Goal: Task Accomplishment & Management: Use online tool/utility

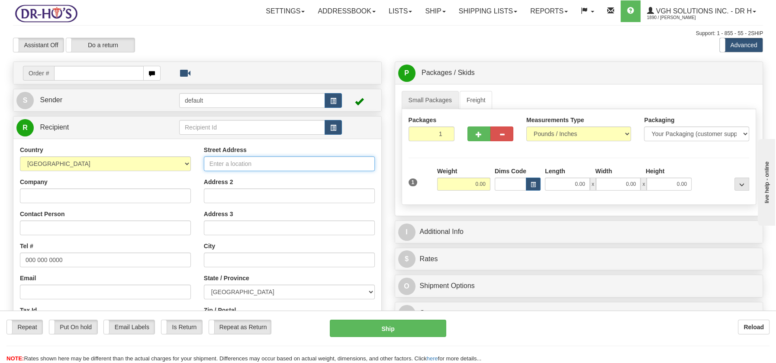
click at [239, 162] on input "Street Address" at bounding box center [289, 163] width 171 height 15
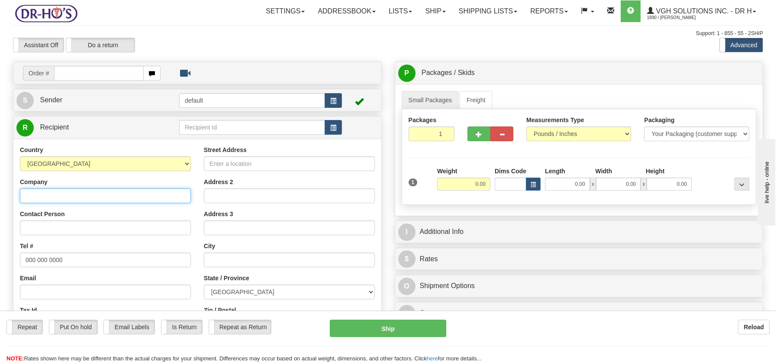
drag, startPoint x: 239, startPoint y: 162, endPoint x: 56, endPoint y: 197, distance: 186.4
click at [56, 197] on input "Company" at bounding box center [105, 195] width 171 height 15
paste input "The [MEDICAL_DATA] Wellness Studio"
type input "The [MEDICAL_DATA] Wellness Studio"
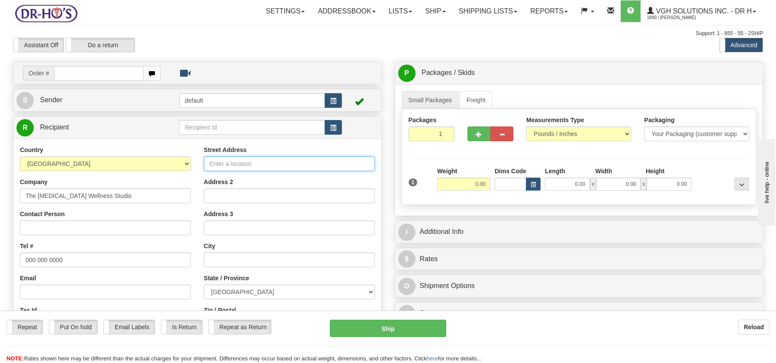
click at [217, 161] on input "Street Address" at bounding box center [289, 163] width 171 height 15
paste input "[STREET_ADDRESS]"
type input "[STREET_ADDRESS]"
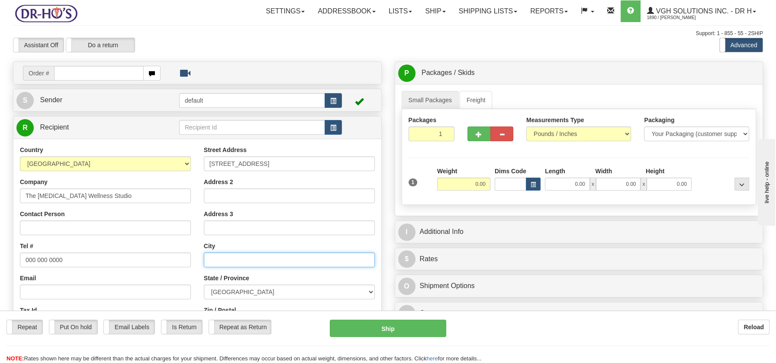
click at [215, 259] on input "text" at bounding box center [289, 259] width 171 height 15
paste input "[STREET_ADDRESS]"
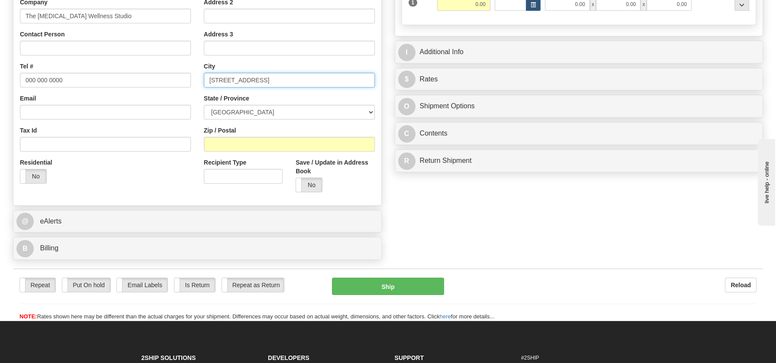
scroll to position [190, 0]
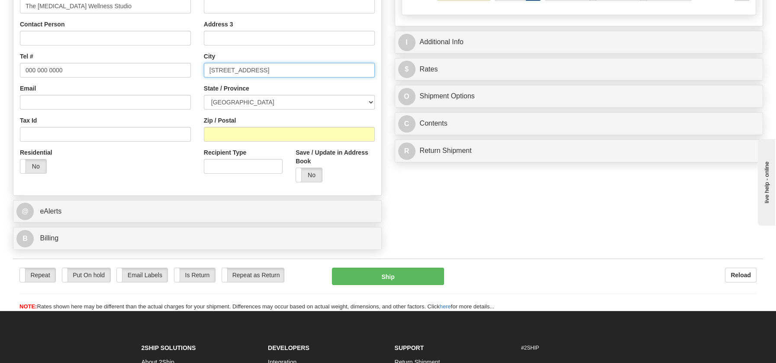
drag, startPoint x: 252, startPoint y: 67, endPoint x: 282, endPoint y: 67, distance: 29.9
click at [282, 67] on input "[STREET_ADDRESS]" at bounding box center [289, 70] width 171 height 15
type input "[STREET_ADDRESS]"
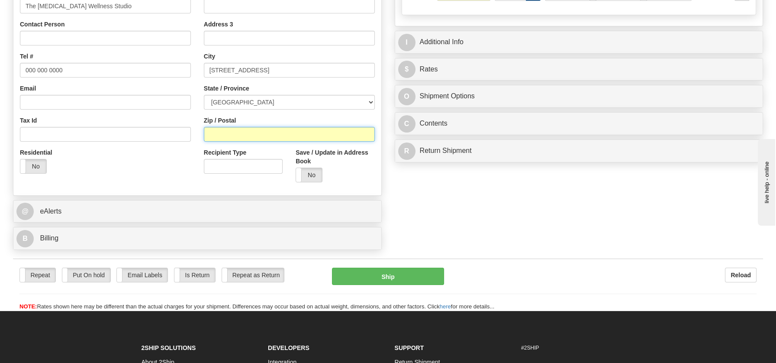
click at [215, 132] on input "Zip / Postal" at bounding box center [289, 134] width 171 height 15
paste input "T5Y 3E6"
type input "T5Y 3E6"
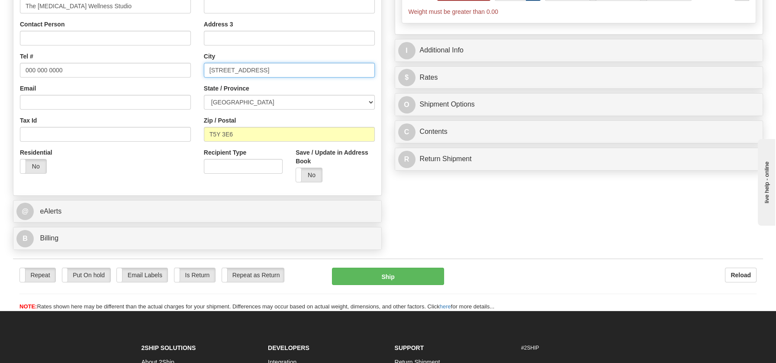
drag, startPoint x: 237, startPoint y: 67, endPoint x: 293, endPoint y: 67, distance: 55.8
click at [293, 67] on input "[STREET_ADDRESS]" at bounding box center [289, 70] width 171 height 15
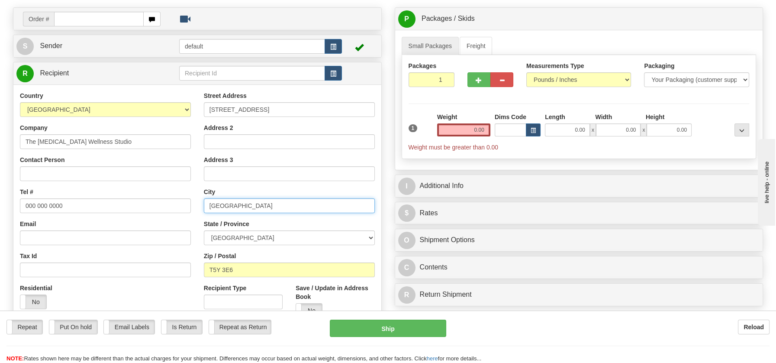
scroll to position [54, 0]
type input "[GEOGRAPHIC_DATA]"
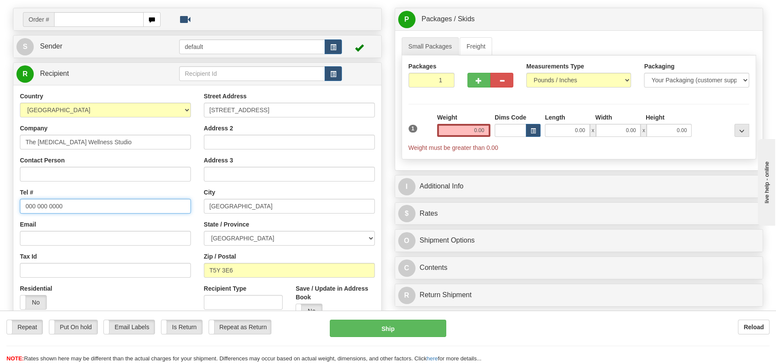
drag, startPoint x: 71, startPoint y: 208, endPoint x: 13, endPoint y: 202, distance: 58.3
click at [13, 202] on div "Country [GEOGRAPHIC_DATA] [GEOGRAPHIC_DATA] [GEOGRAPHIC_DATA] [GEOGRAPHIC_DATA]…" at bounding box center [105, 204] width 184 height 224
paste input "[PHONE_NUMBER]"
type input "[PHONE_NUMBER]"
drag, startPoint x: 471, startPoint y: 131, endPoint x: 512, endPoint y: 135, distance: 41.7
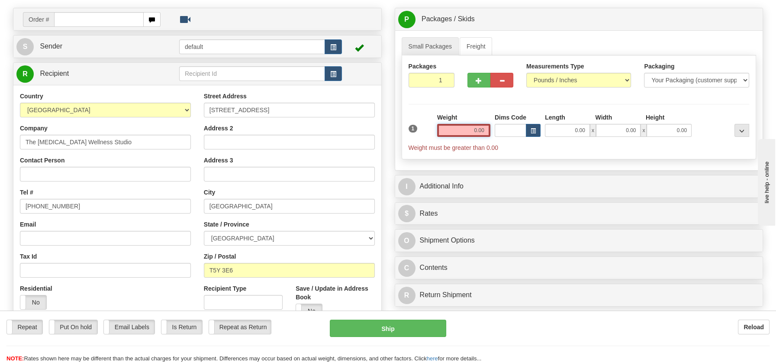
click at [512, 135] on div "1 Weight 0.00 Dims Code 0.00" at bounding box center [578, 132] width 345 height 39
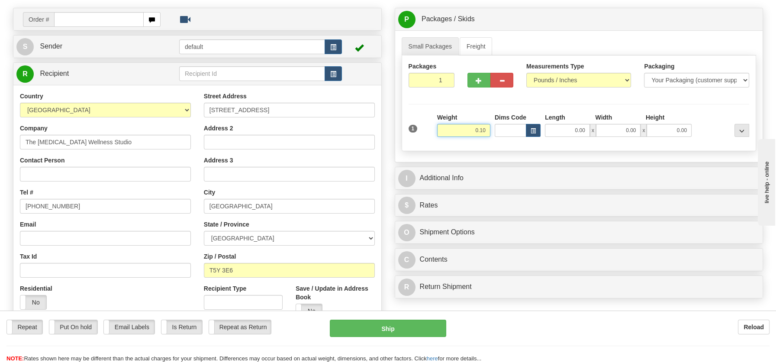
type input "0.10"
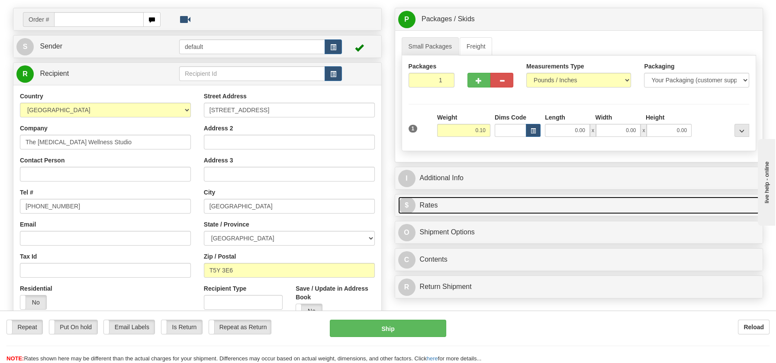
click at [434, 204] on link "$ Rates" at bounding box center [579, 205] width 362 height 18
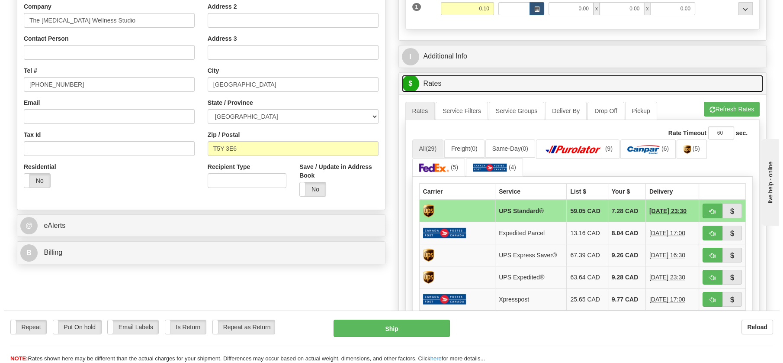
scroll to position [174, 0]
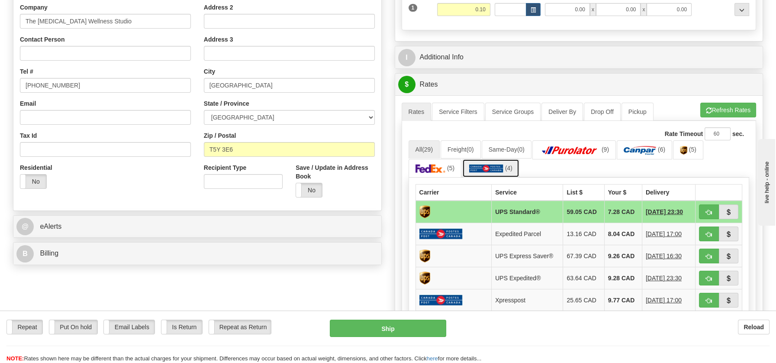
click at [485, 164] on img at bounding box center [486, 168] width 34 height 9
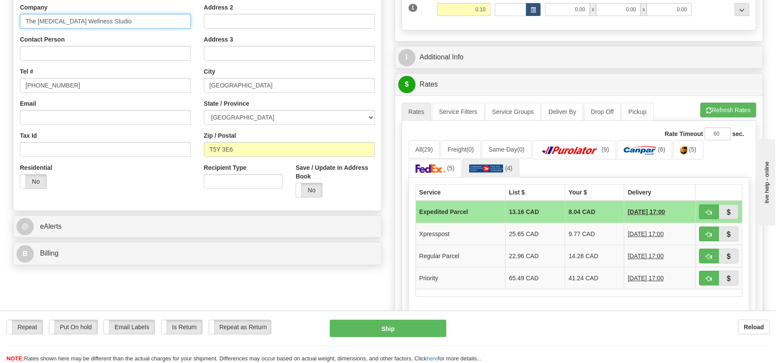
drag, startPoint x: 126, startPoint y: 22, endPoint x: 21, endPoint y: 20, distance: 105.6
click at [21, 20] on input "The [MEDICAL_DATA] Wellness Studio" at bounding box center [105, 21] width 171 height 15
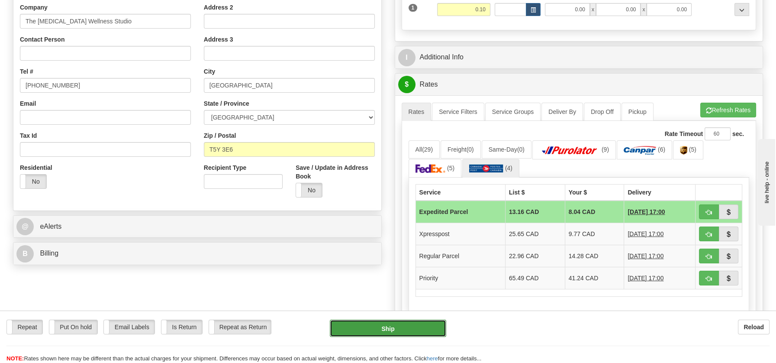
click at [395, 330] on button "Ship" at bounding box center [388, 327] width 116 height 17
type input "DOM.EP"
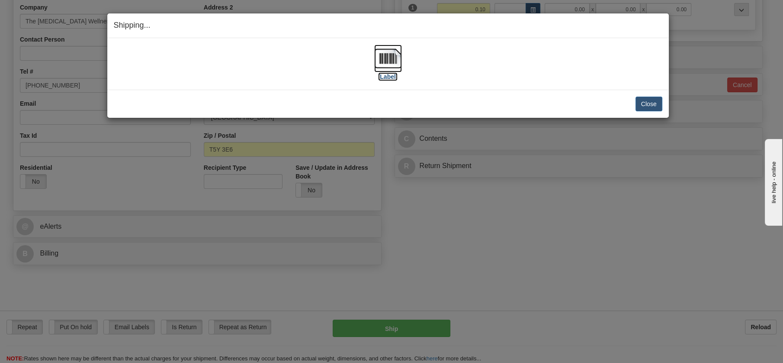
click at [395, 56] on img at bounding box center [388, 59] width 28 height 28
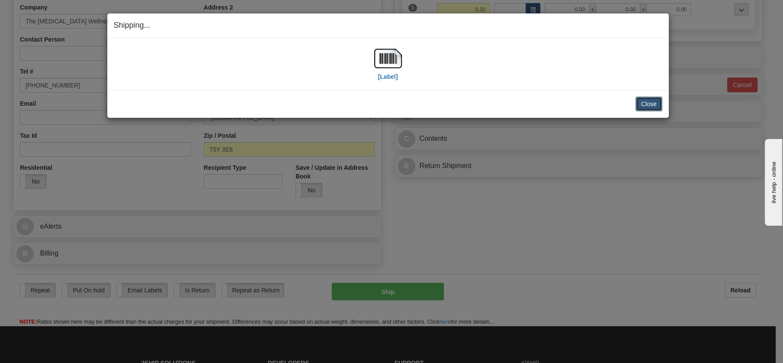
click at [655, 100] on button "Close" at bounding box center [649, 103] width 27 height 15
